Goal: Task Accomplishment & Management: Manage account settings

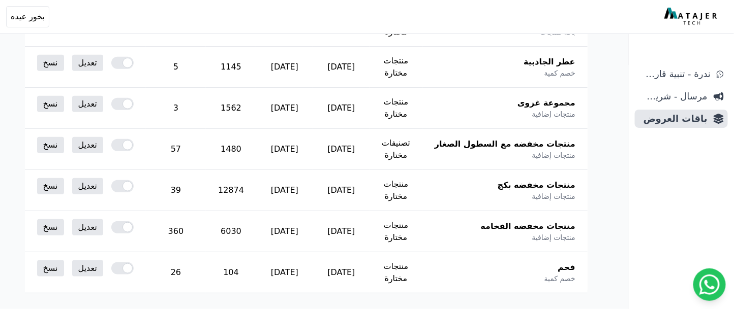
scroll to position [226, 0]
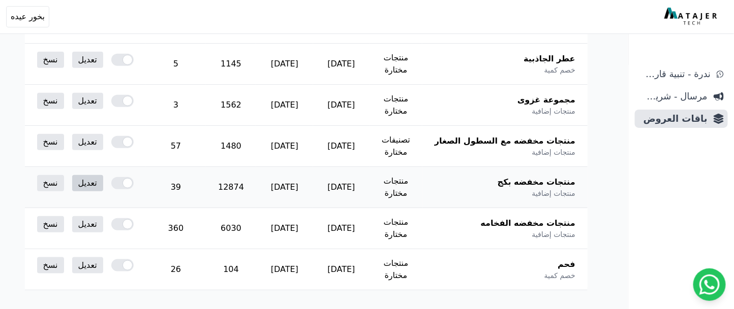
click at [103, 181] on link "تعديل" at bounding box center [87, 183] width 31 height 16
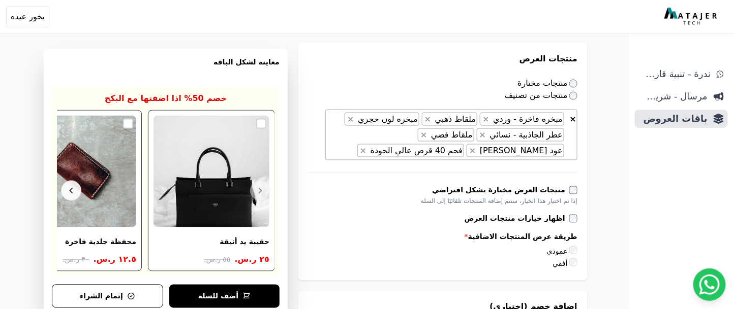
scroll to position [474, 0]
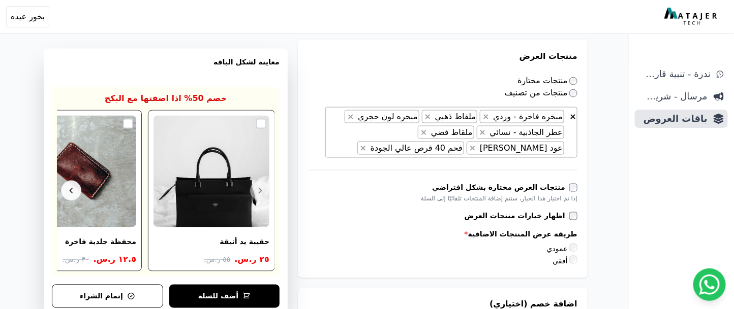
click at [377, 131] on span "× × مبخره فاخرة - وردي × ملقاط ذهبي × مبخره لون حجري × عطر الجاذبية - نسائي × م…" at bounding box center [451, 132] width 252 height 51
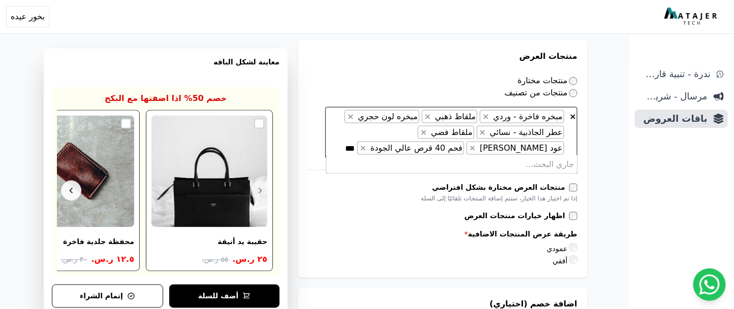
scroll to position [0, -2]
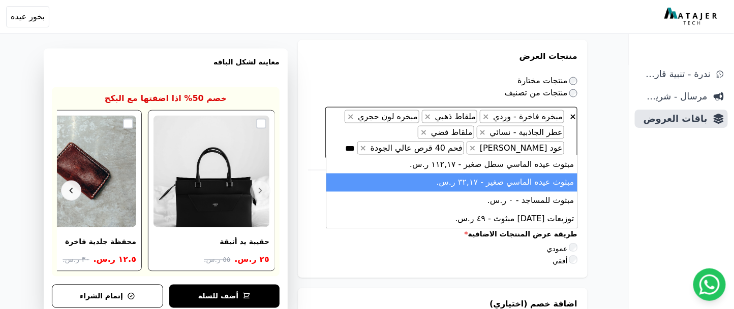
type textarea "***"
click at [518, 184] on li "مبثوث عيده الماسي صغير - ۳٢,١٧ ر.س." at bounding box center [451, 183] width 251 height 18
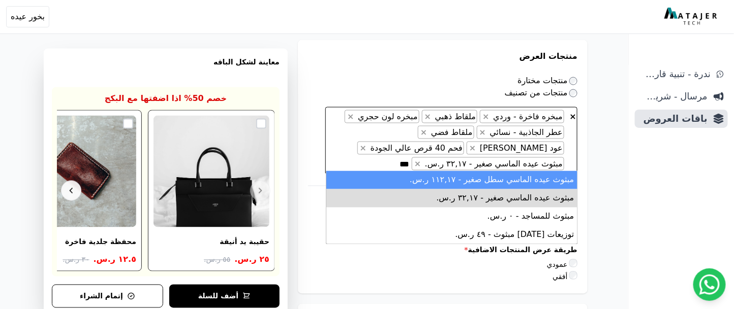
click at [384, 155] on span "× × مبخره فاخرة - وردي × ملقاط ذهبي × مبخره لون حجري × عطر الجاذبية - نسائي × م…" at bounding box center [451, 140] width 252 height 67
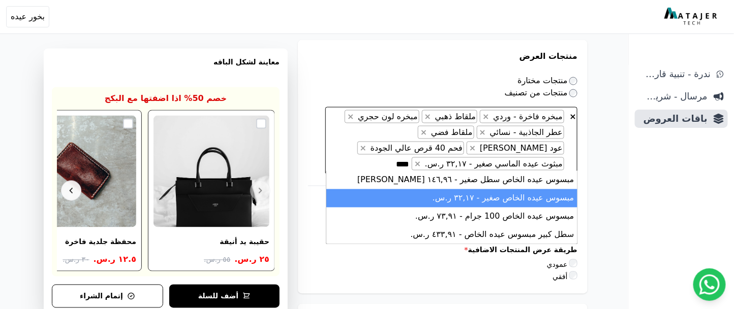
type textarea "****"
click at [486, 201] on li "مبسوس عيده الخاص صغير - ۳٢,١٧ ر.س." at bounding box center [451, 198] width 251 height 18
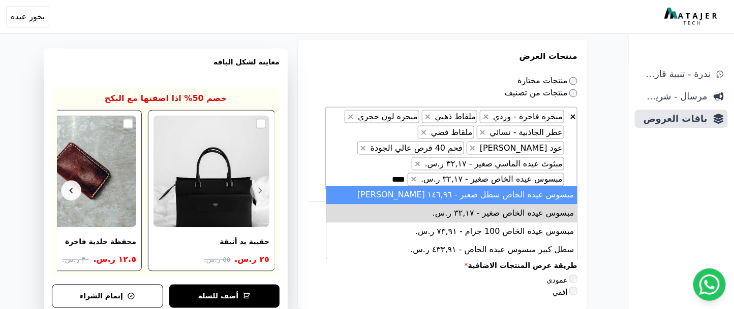
click at [403, 82] on div "منتجات مختارة" at bounding box center [442, 81] width 269 height 12
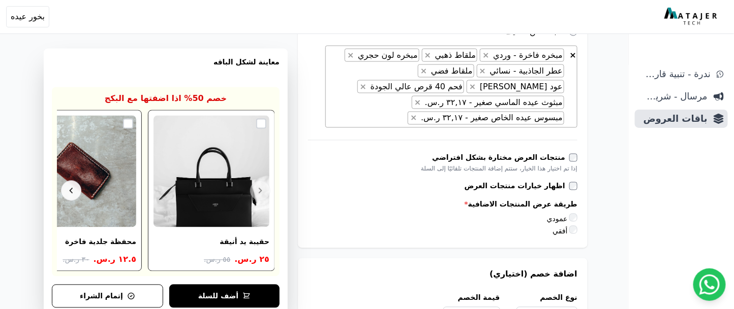
scroll to position [1160, 0]
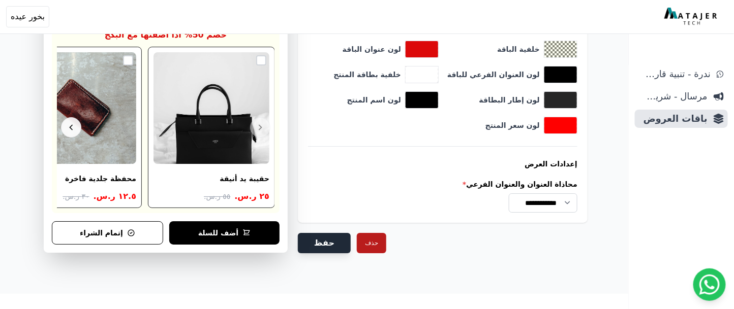
click at [316, 241] on button "حفظ" at bounding box center [324, 243] width 53 height 20
